Goal: Transaction & Acquisition: Purchase product/service

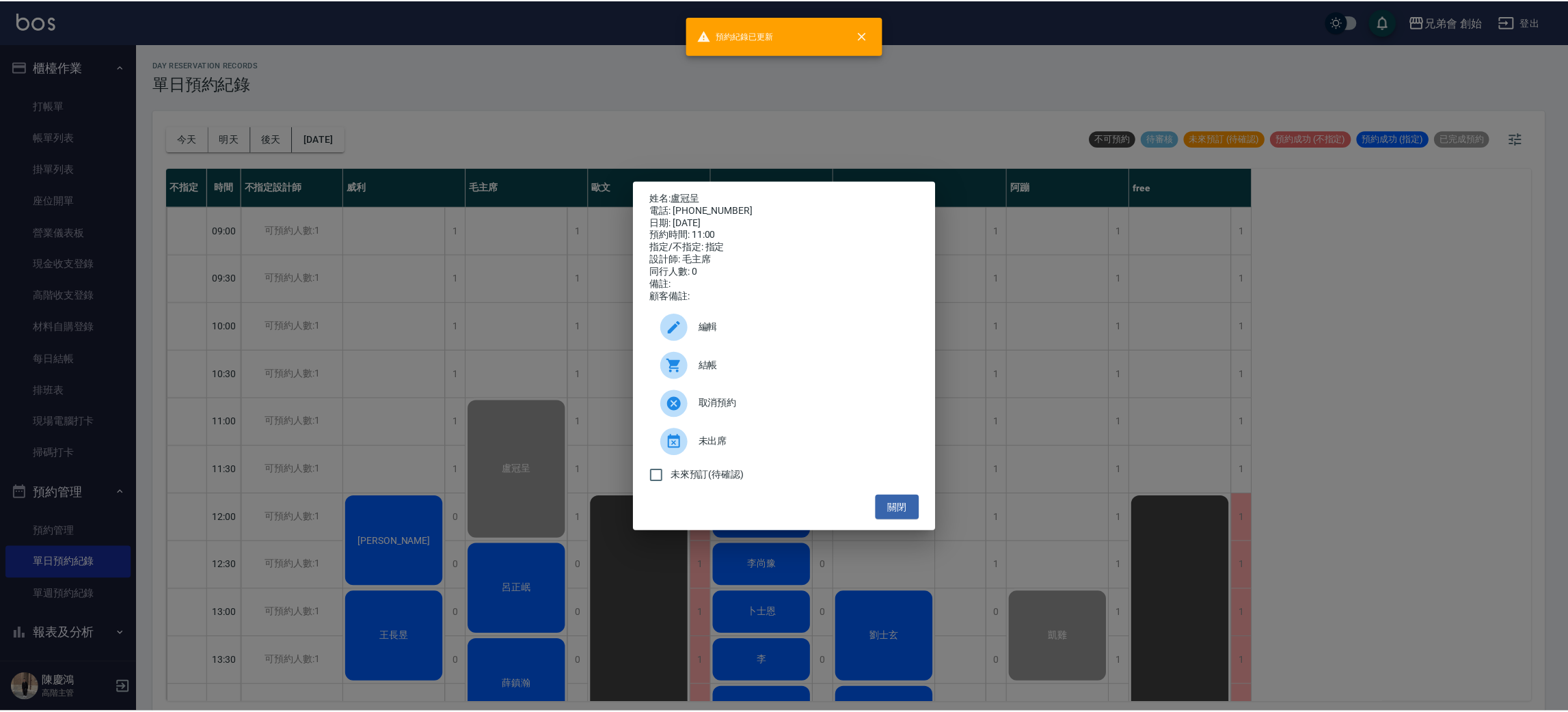
scroll to position [102, 0]
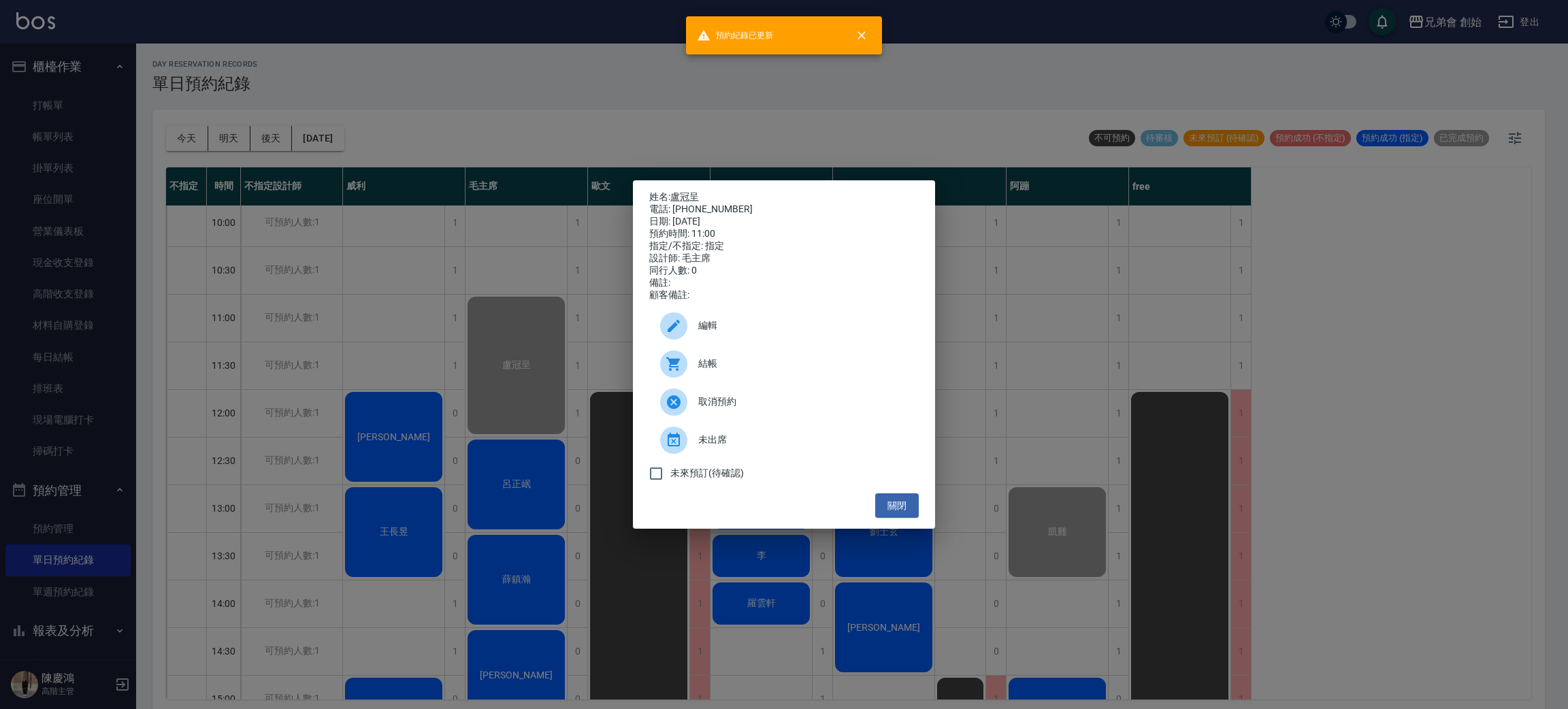
drag, startPoint x: 911, startPoint y: 52, endPoint x: 901, endPoint y: 36, distance: 18.9
click at [908, 48] on div "姓名: 盧冠呈 電話: 0976018323 日期: 2025/09/16 預約時間: 11:00 指定/不指定: 指定 設計師: 毛主席 同行人數: 0 備…" at bounding box center [784, 354] width 1568 height 709
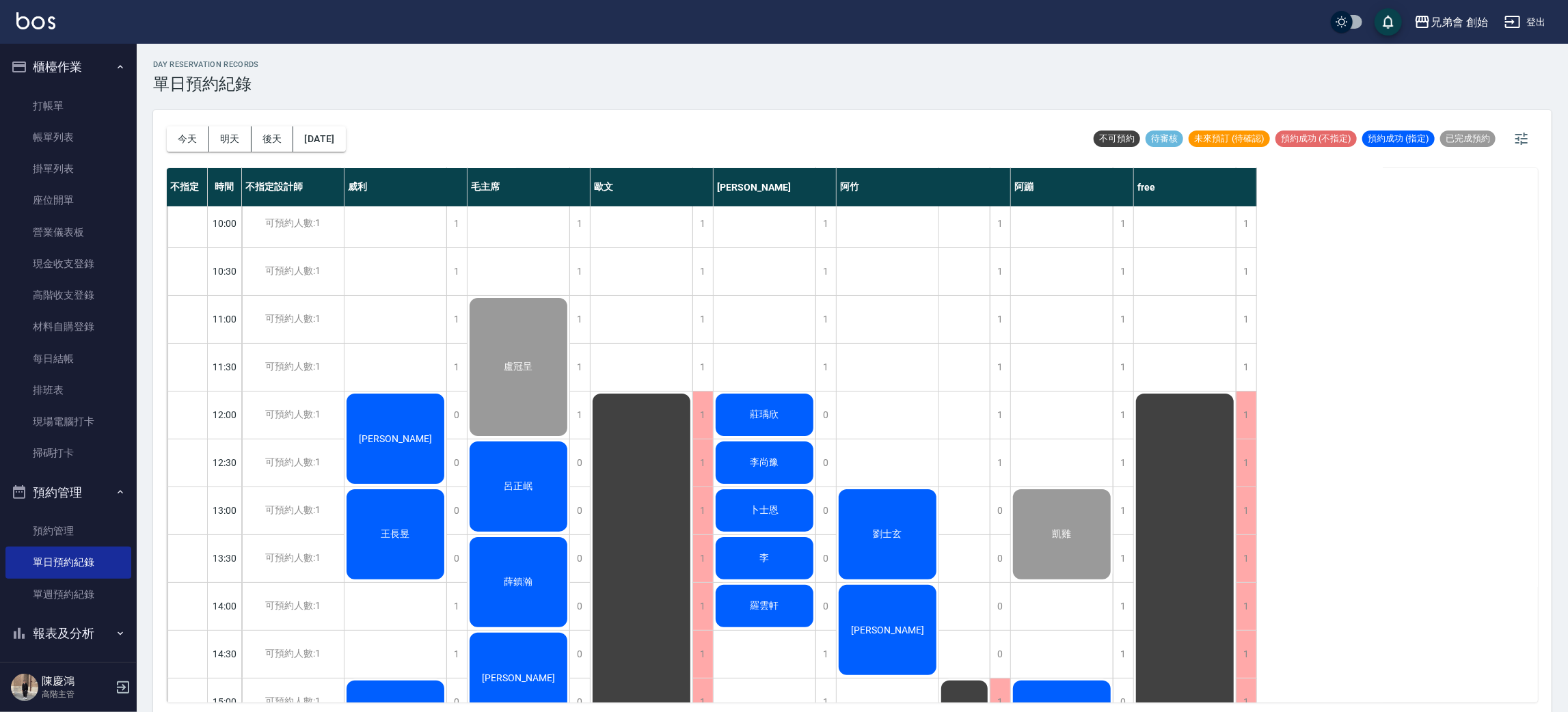
click at [419, 561] on div "王長昱" at bounding box center [395, 535] width 102 height 94
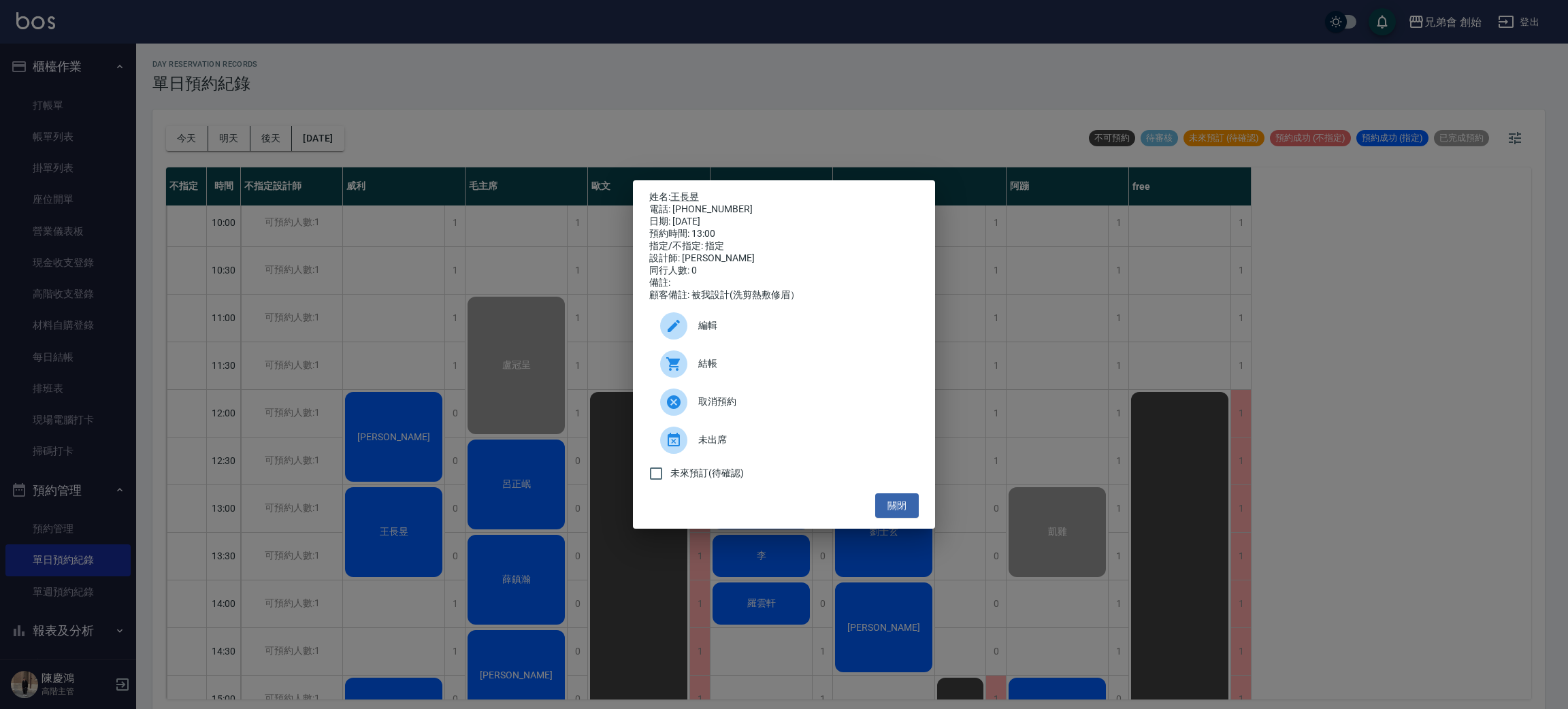
click at [363, 284] on div "姓名: 王長昱 電話: 0908032873 日期: 2025/09/16 預約時間: 13:00 指定/不指定: 指定 設計師: 威利 同行人數: 0 備註…" at bounding box center [784, 354] width 1568 height 709
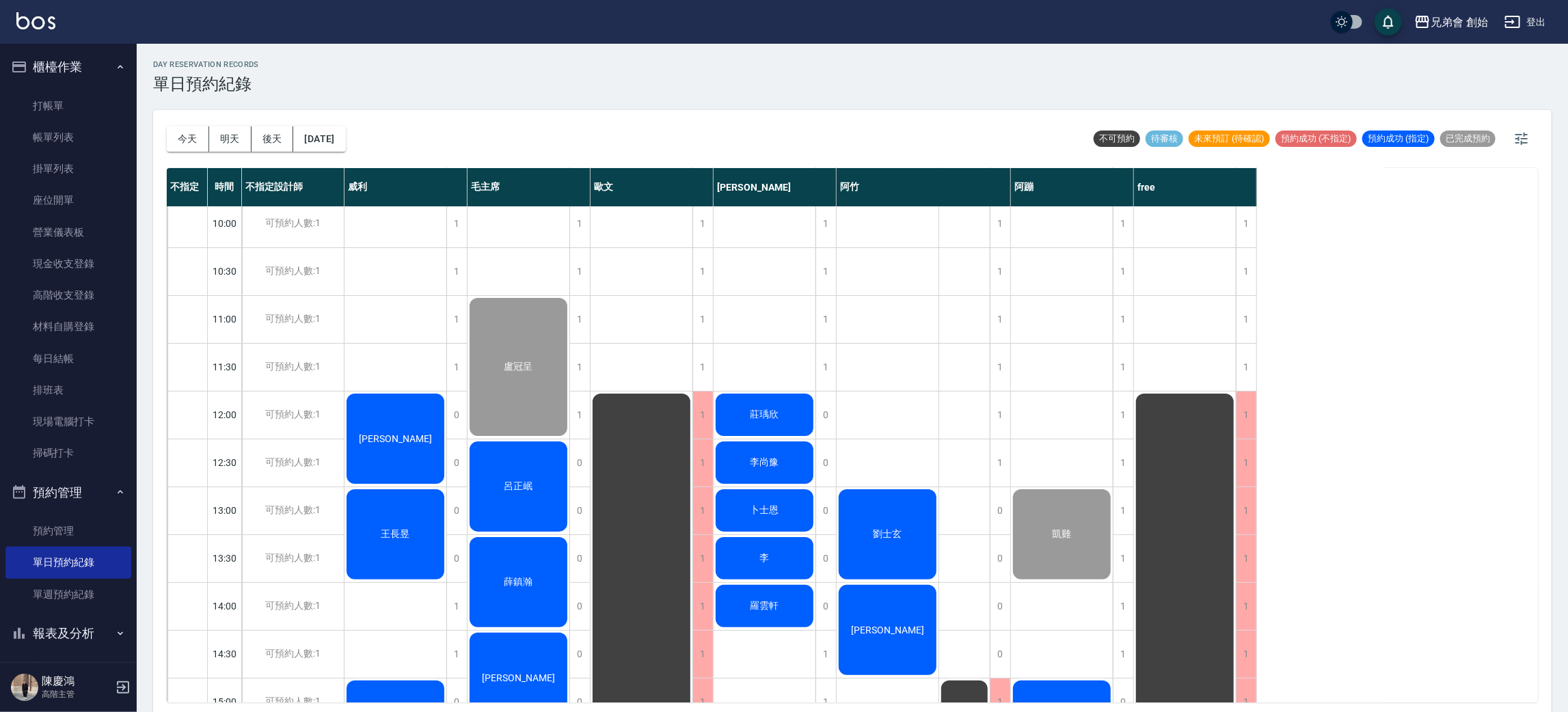
click at [401, 434] on span "[PERSON_NAME]" at bounding box center [396, 439] width 79 height 11
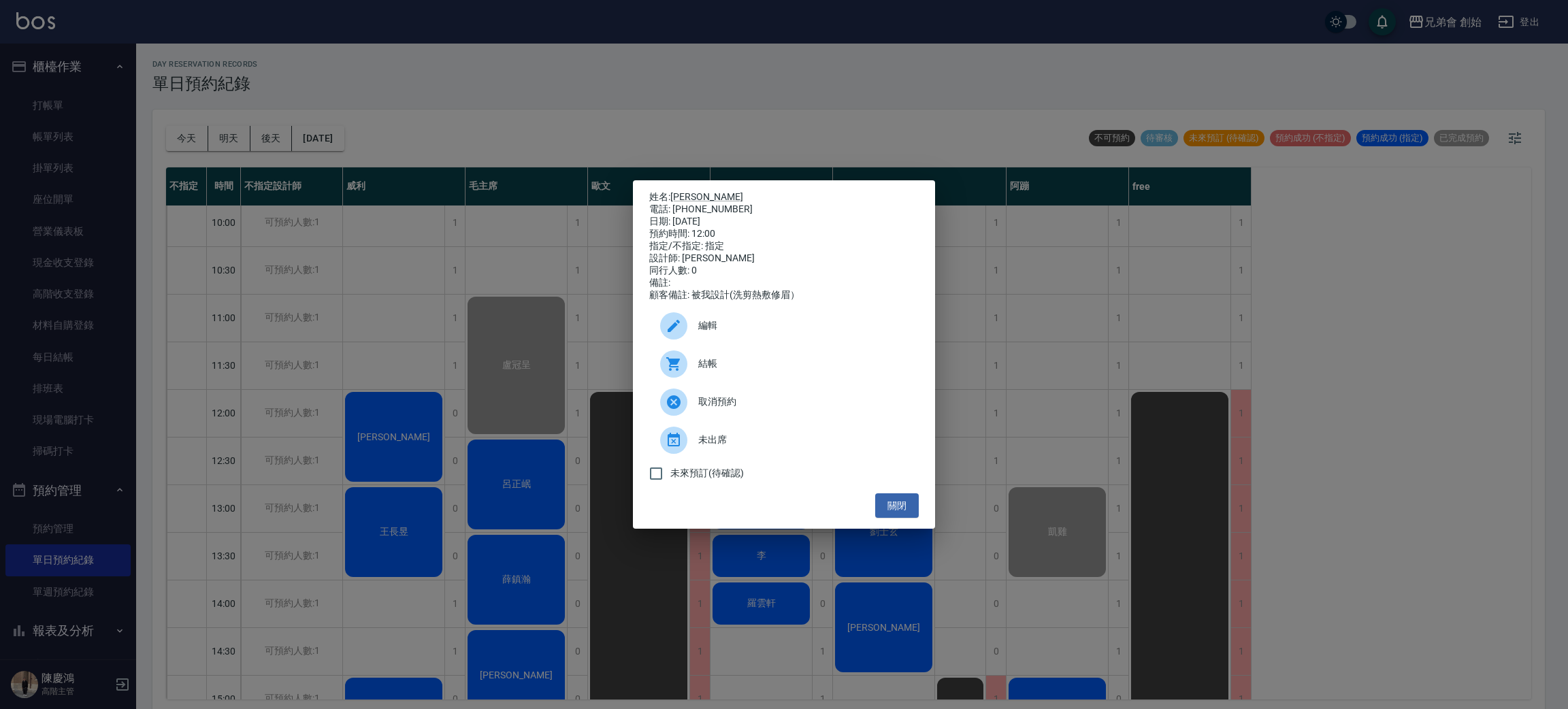
click at [778, 369] on span "結帳" at bounding box center [803, 363] width 210 height 14
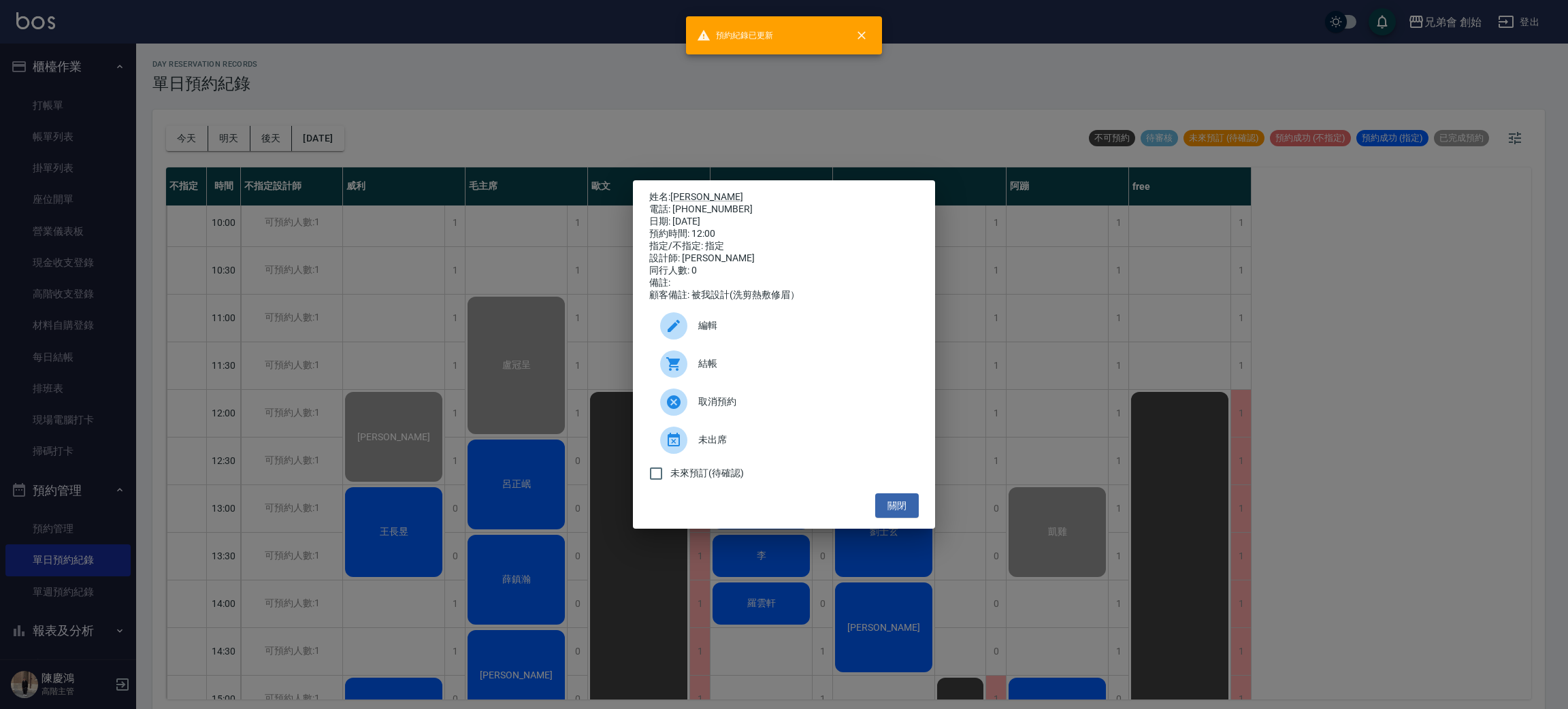
click at [516, 105] on div "姓名: 徐敬家 電話: 0917509892 日期: 2025/09/16 預約時間: 12:00 指定/不指定: 指定 設計師: 威利 同行人數: 0 備註…" at bounding box center [784, 354] width 1568 height 709
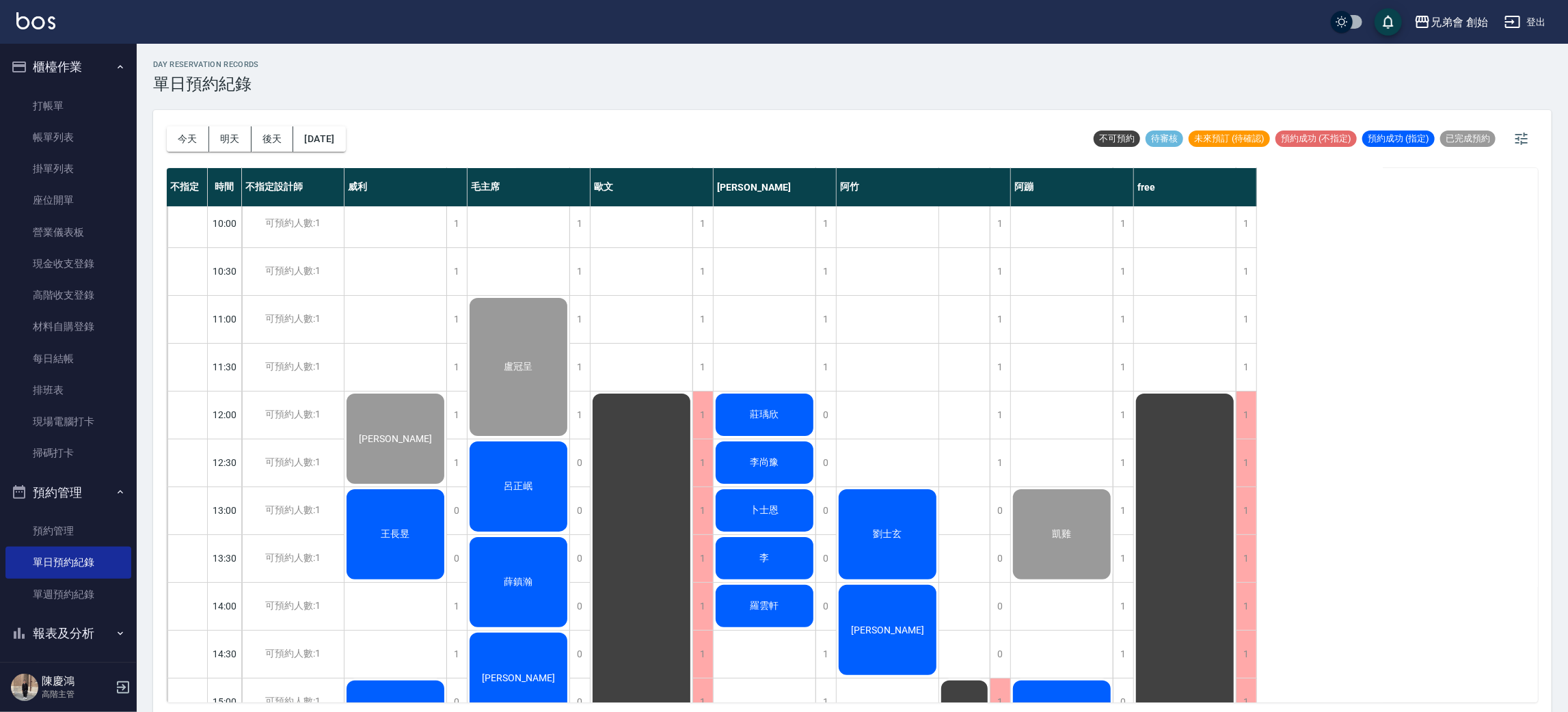
scroll to position [307, 0]
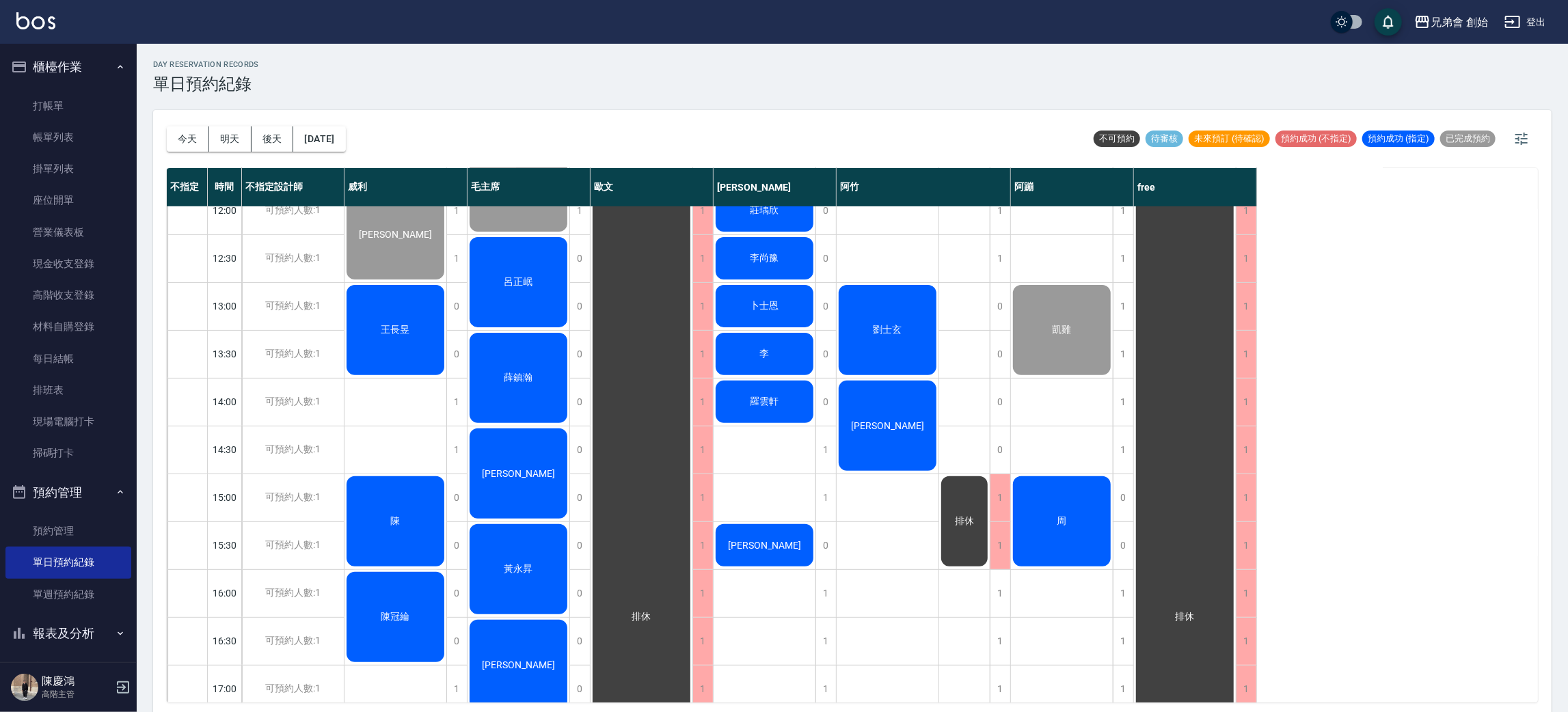
click at [390, 297] on div "王長昱" at bounding box center [395, 330] width 102 height 94
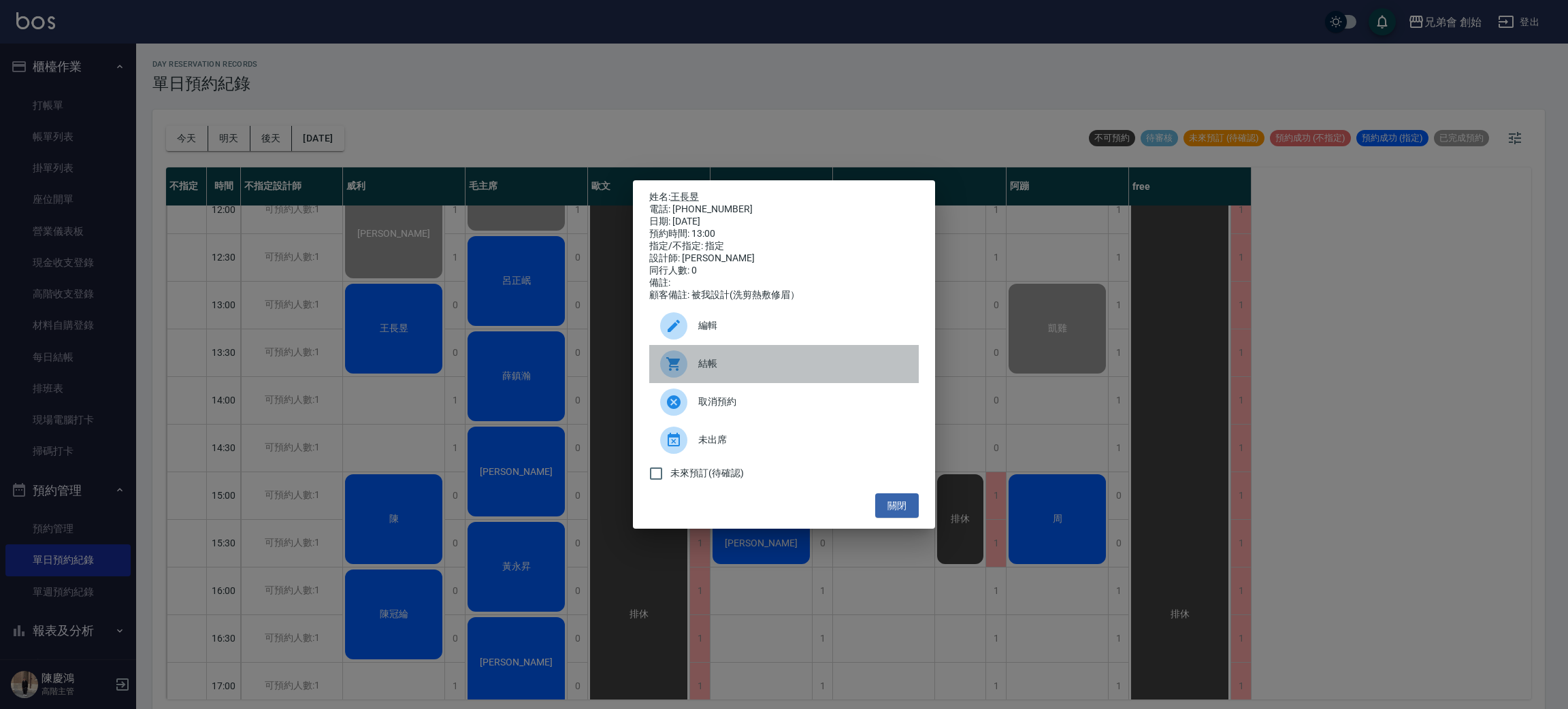
click at [750, 371] on span "結帳" at bounding box center [803, 363] width 210 height 14
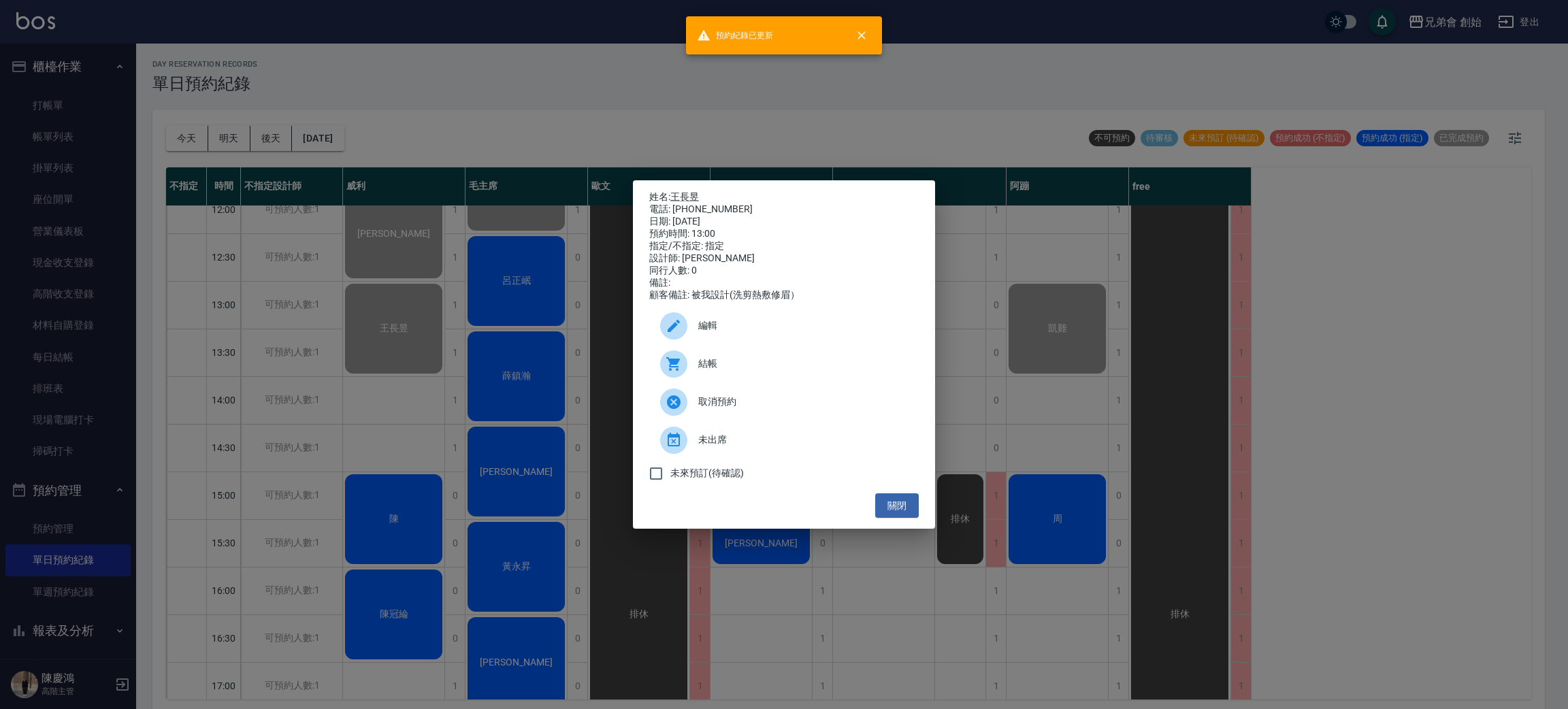
click at [541, 127] on div "姓名: 王長昱 電話: 0908032873 日期: 2025/09/16 預約時間: 13:00 指定/不指定: 指定 設計師: 威利 同行人數: 0 備註…" at bounding box center [784, 354] width 1568 height 709
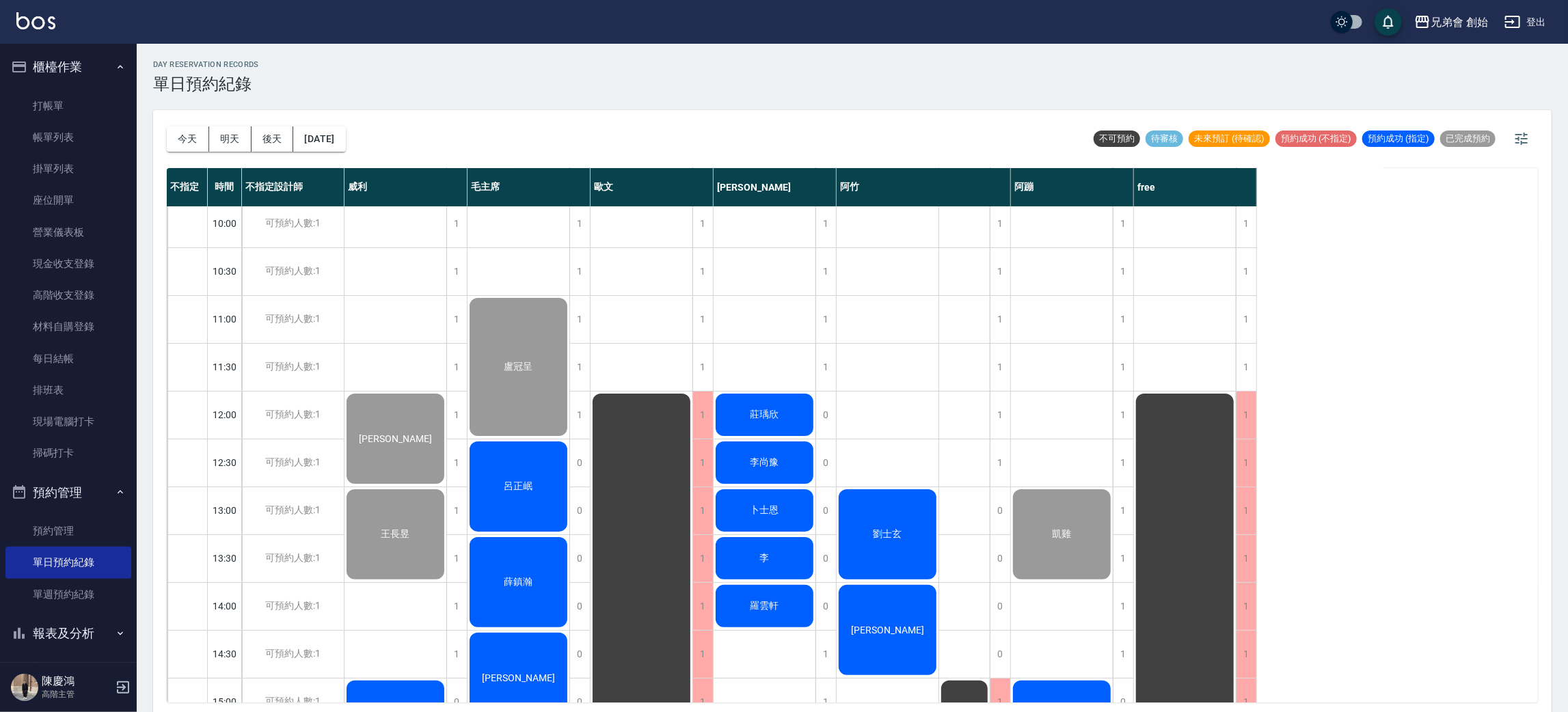
scroll to position [410, 0]
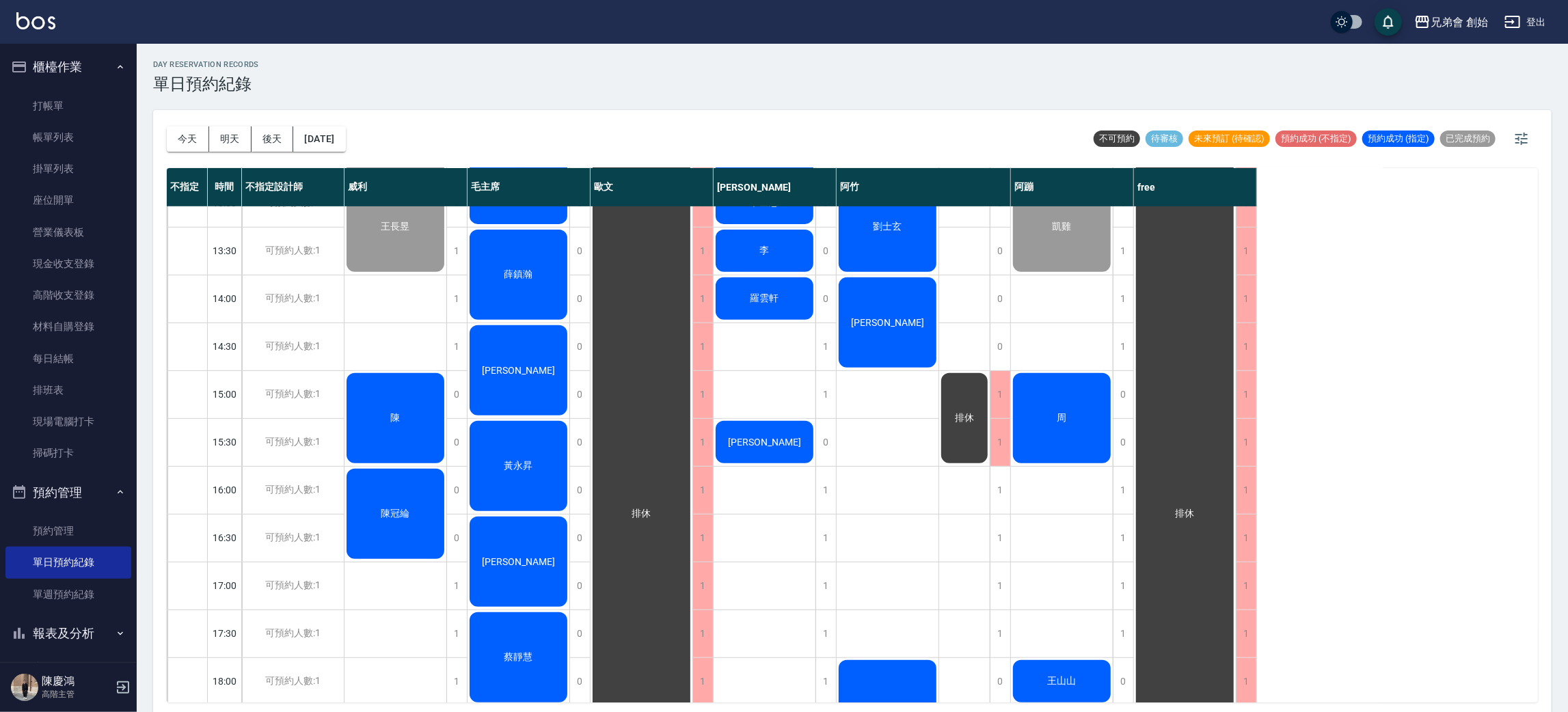
click at [400, 332] on div "徐敬家 王長昱 陳 陳冠綸 胡俊玟" at bounding box center [395, 490] width 102 height 1388
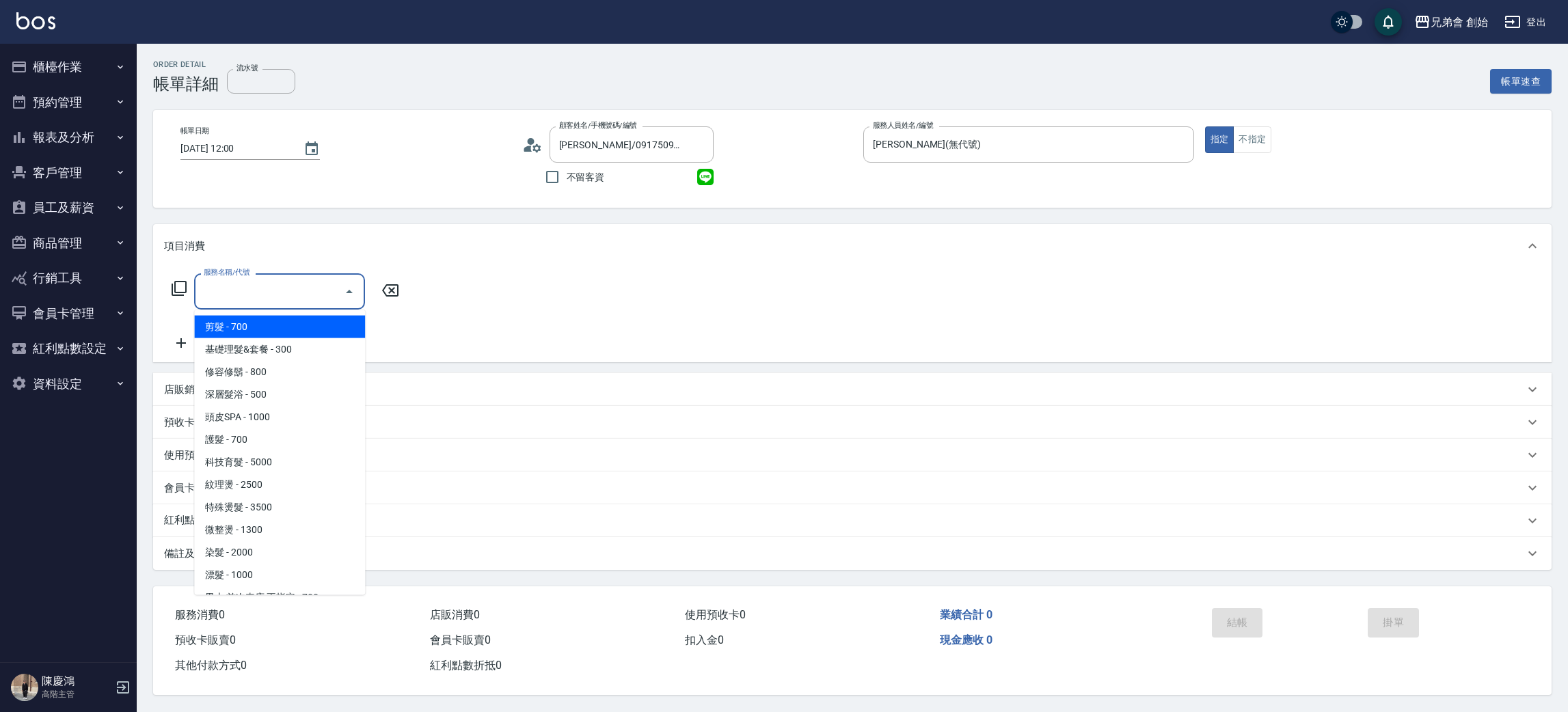
click at [266, 295] on input "服務名稱/代號" at bounding box center [269, 292] width 138 height 24
click at [274, 332] on span "剪髮 - 700" at bounding box center [279, 328] width 171 height 23
type input "剪髮(A01)"
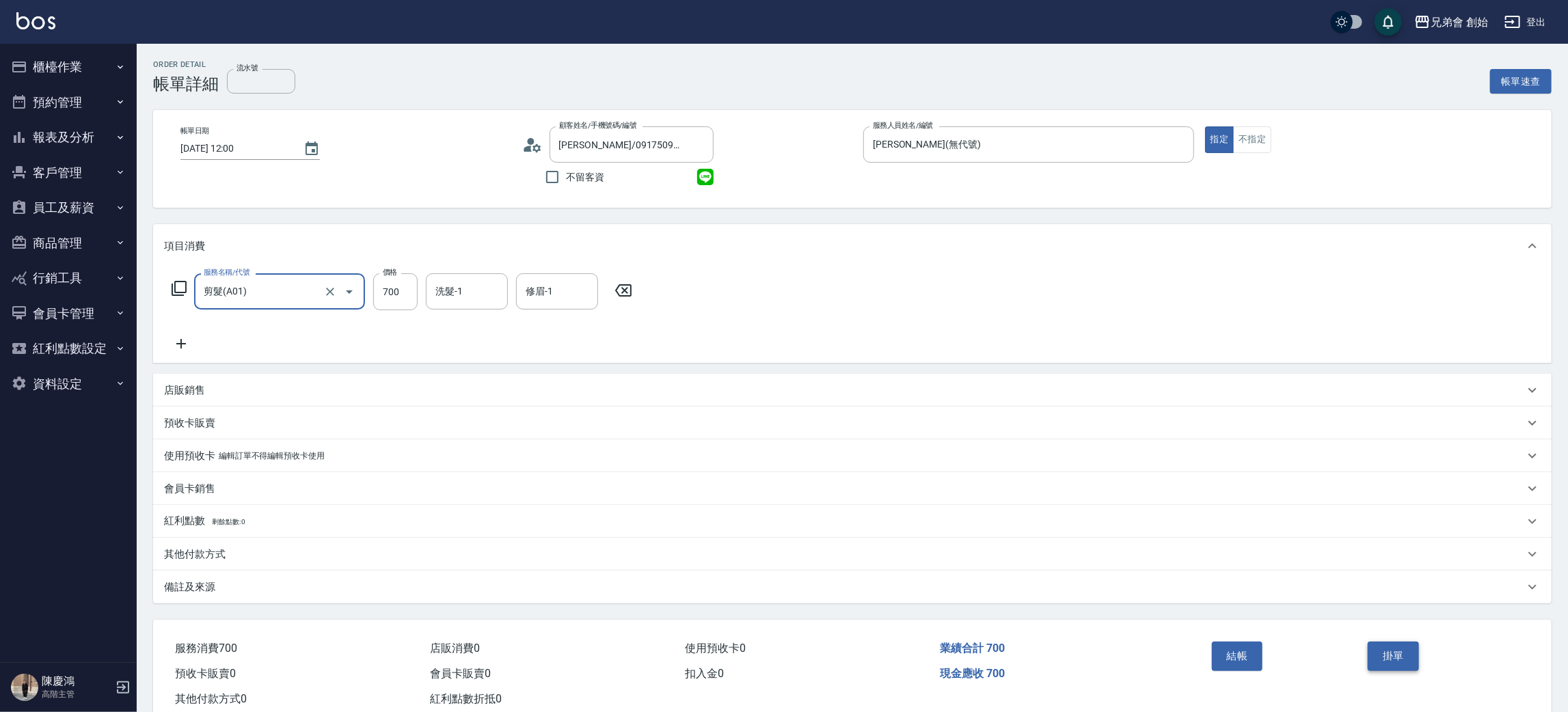
scroll to position [36, 0]
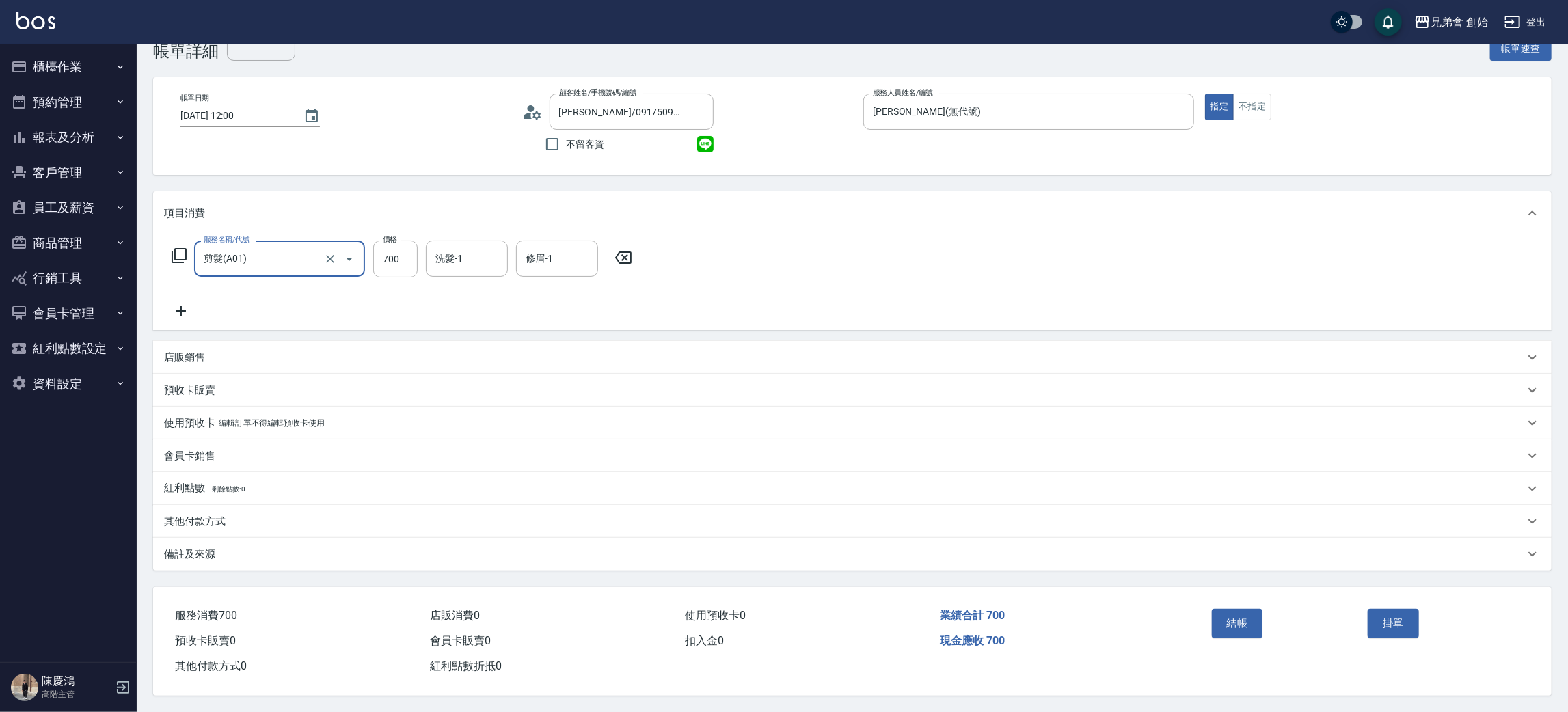
click at [1229, 629] on button "結帳" at bounding box center [1238, 623] width 52 height 29
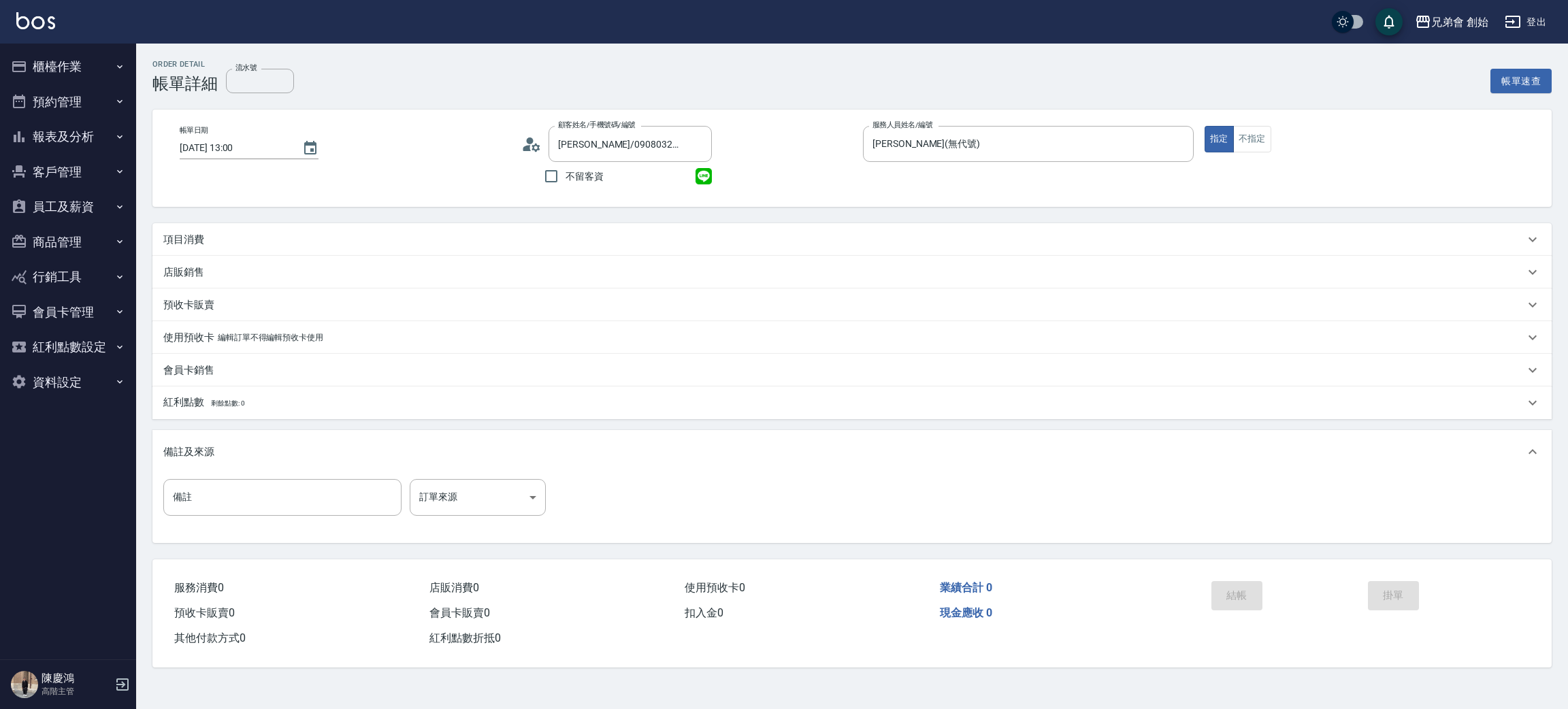
click at [393, 246] on div "項目消費" at bounding box center [843, 239] width 1361 height 14
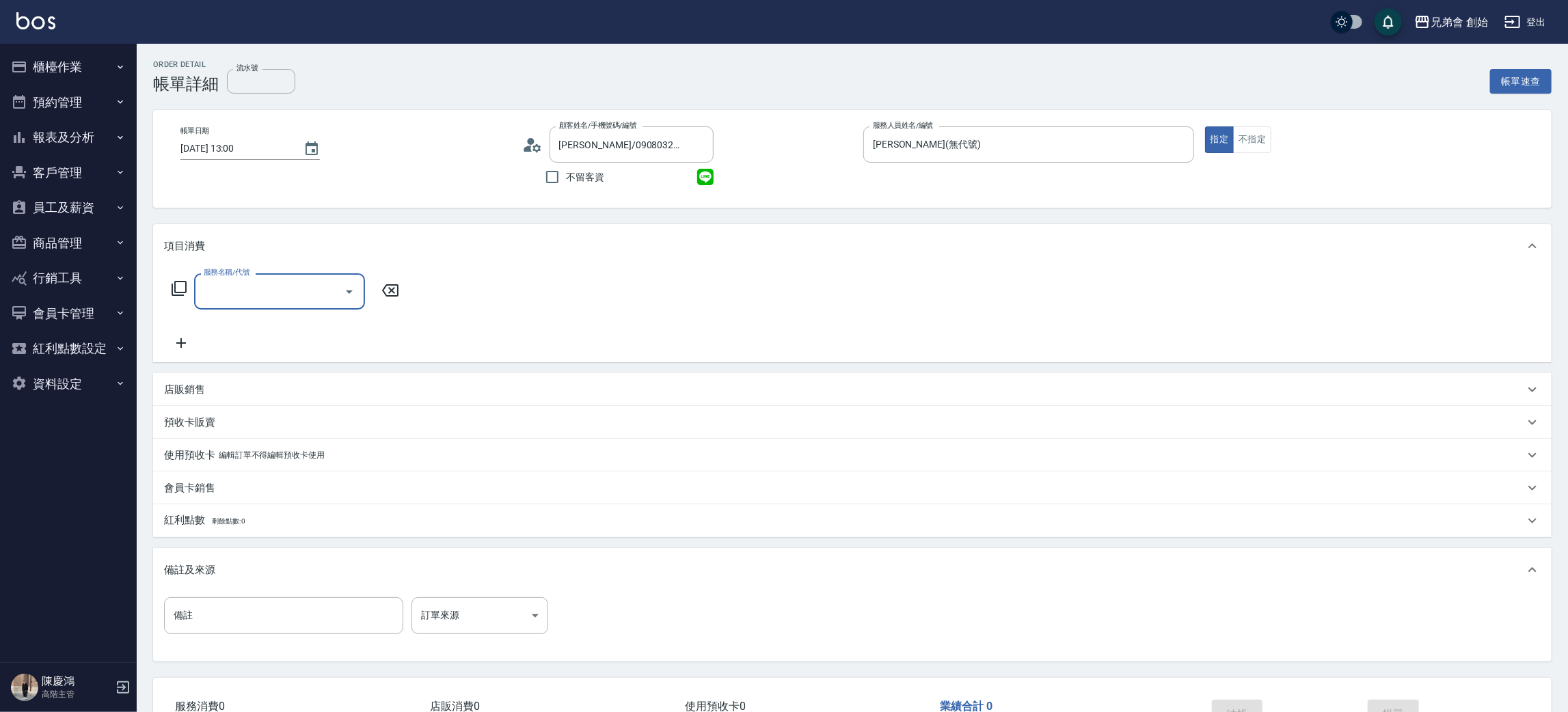
click at [255, 306] on div "服務名稱/代號" at bounding box center [279, 292] width 171 height 36
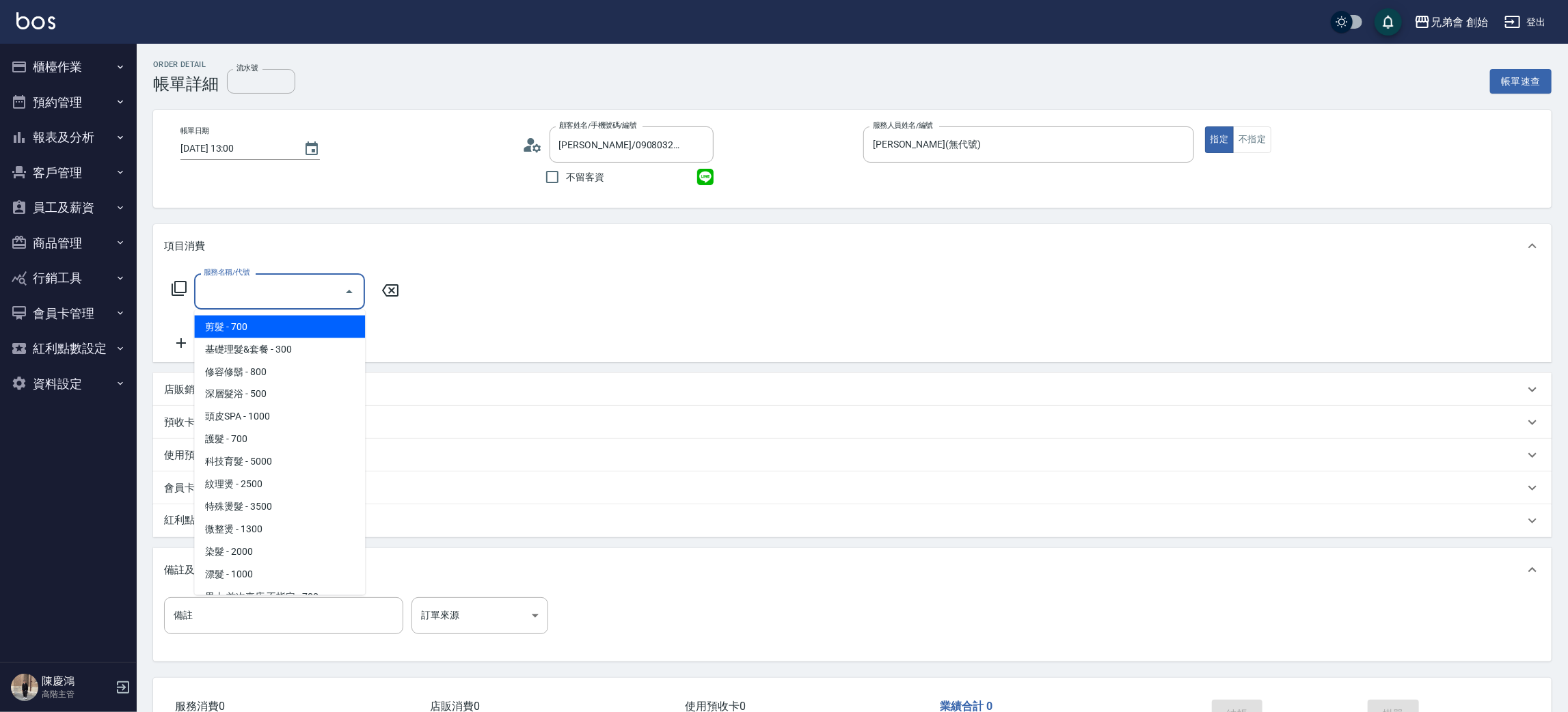
click at [272, 330] on span "剪髮 - 700" at bounding box center [279, 328] width 171 height 23
type input "剪髮(A01)"
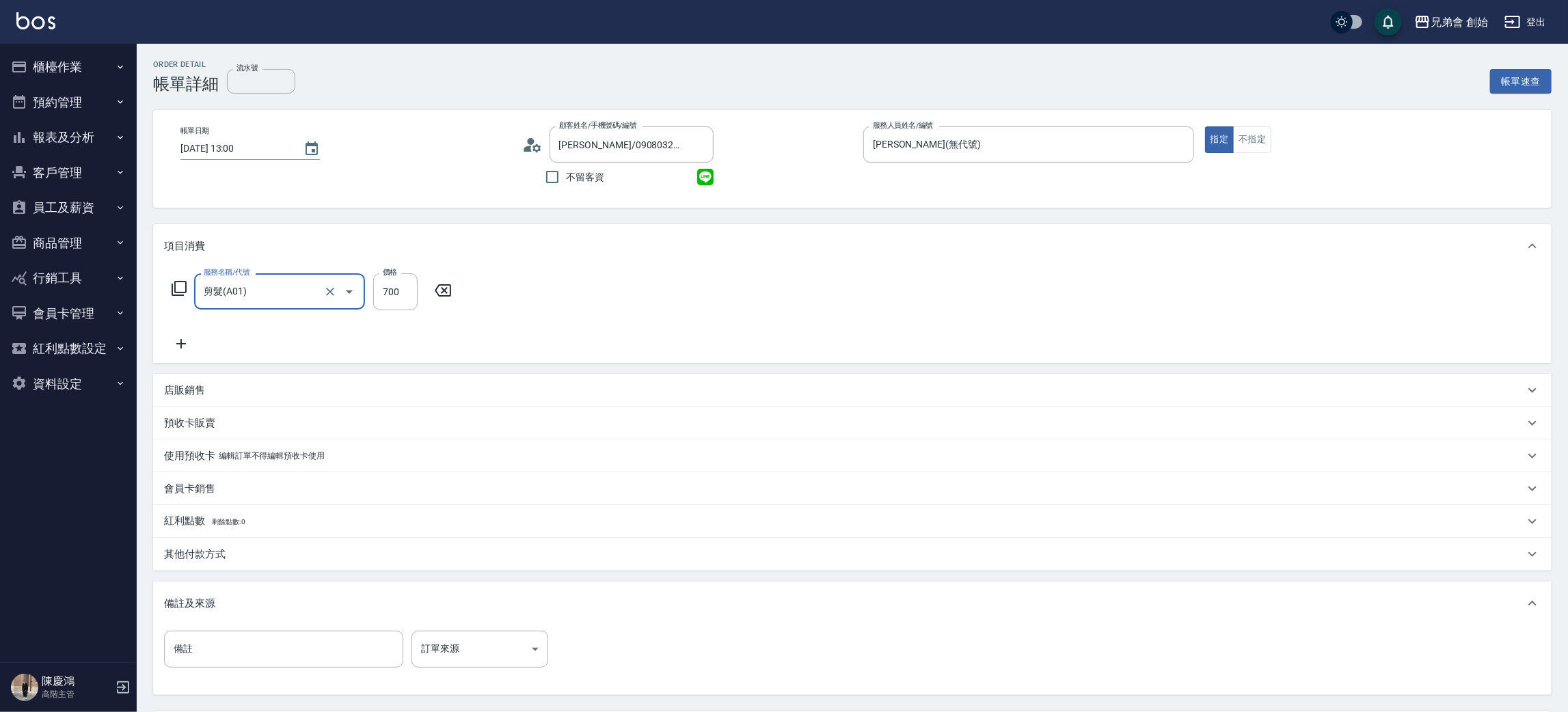
click at [973, 302] on div "服務名稱/代號 剪髮(A01) 服務名稱/代號 價格 700 價格" at bounding box center [852, 315] width 1399 height 95
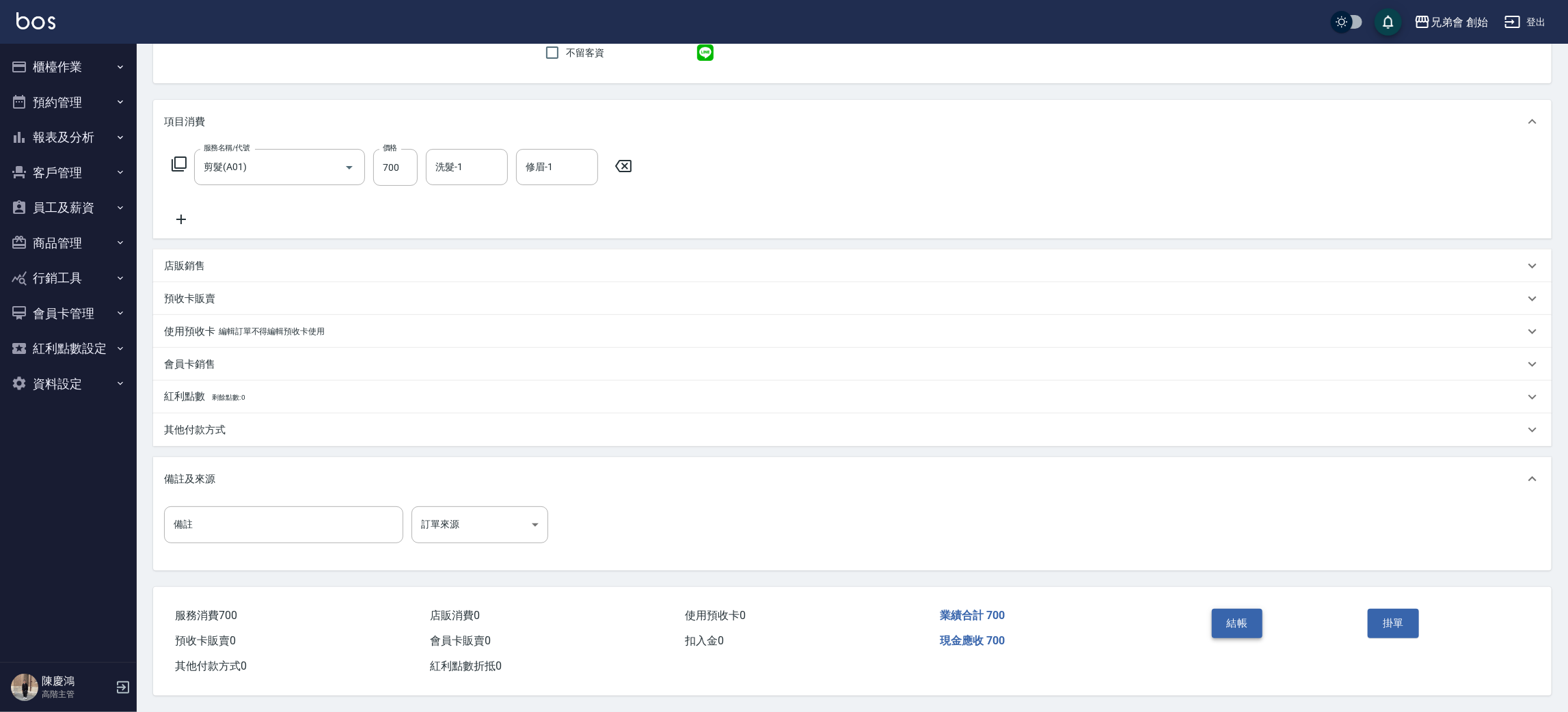
click at [1245, 622] on button "結帳" at bounding box center [1238, 623] width 52 height 29
